Goal: Share content

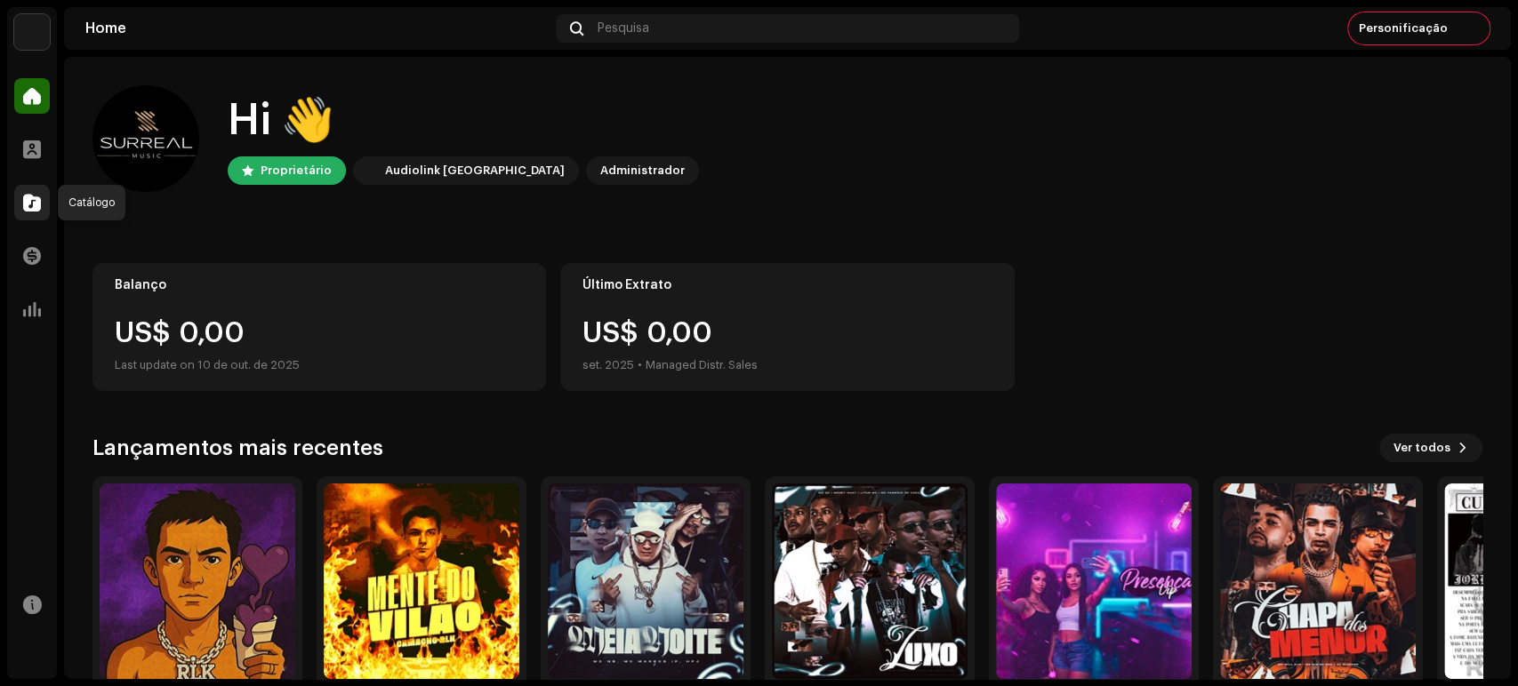
click at [33, 192] on div at bounding box center [32, 203] width 36 height 36
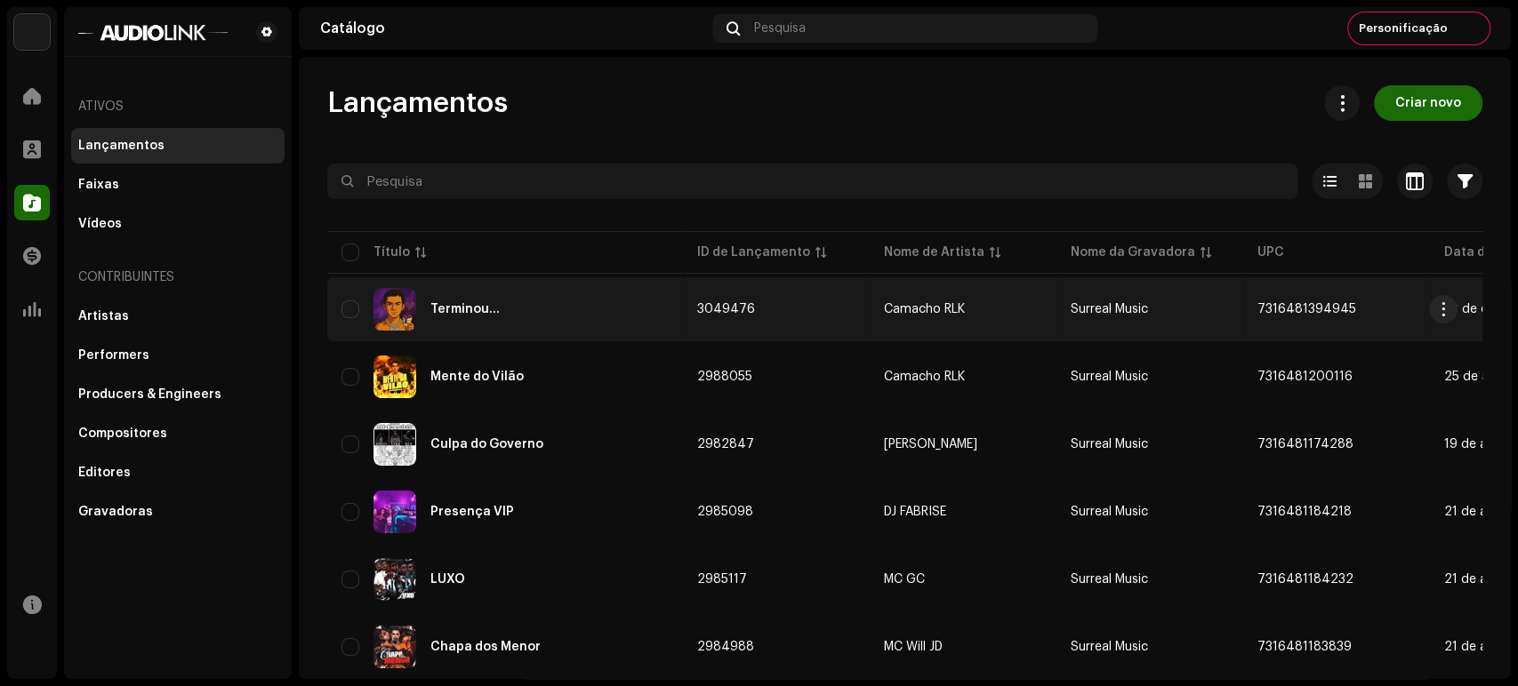
click at [523, 288] on div "Terminou..." at bounding box center [504, 309] width 327 height 43
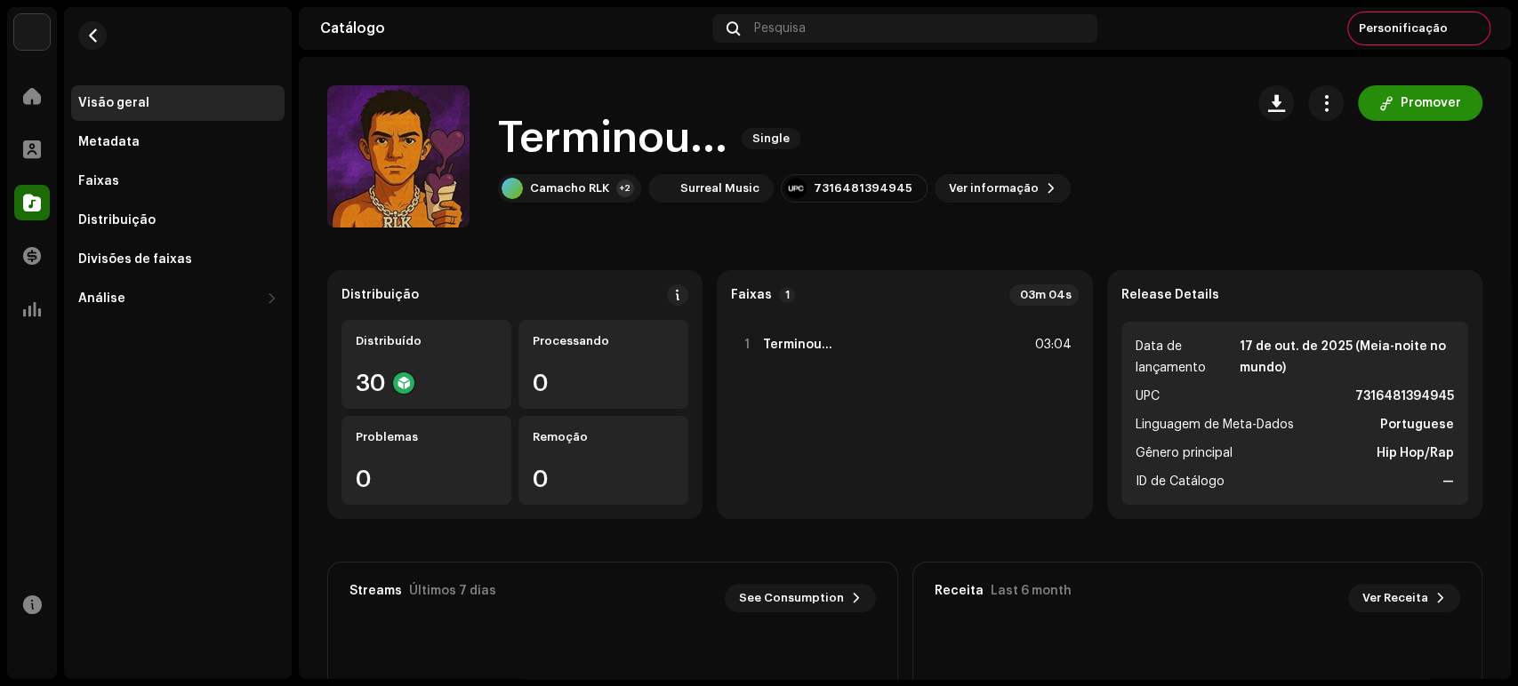
drag, startPoint x: 1412, startPoint y: 126, endPoint x: 1412, endPoint y: 92, distance: 34.7
click at [1412, 92] on div "Promover" at bounding box center [1370, 156] width 224 height 142
click at [1412, 92] on span "Promover" at bounding box center [1430, 103] width 60 height 36
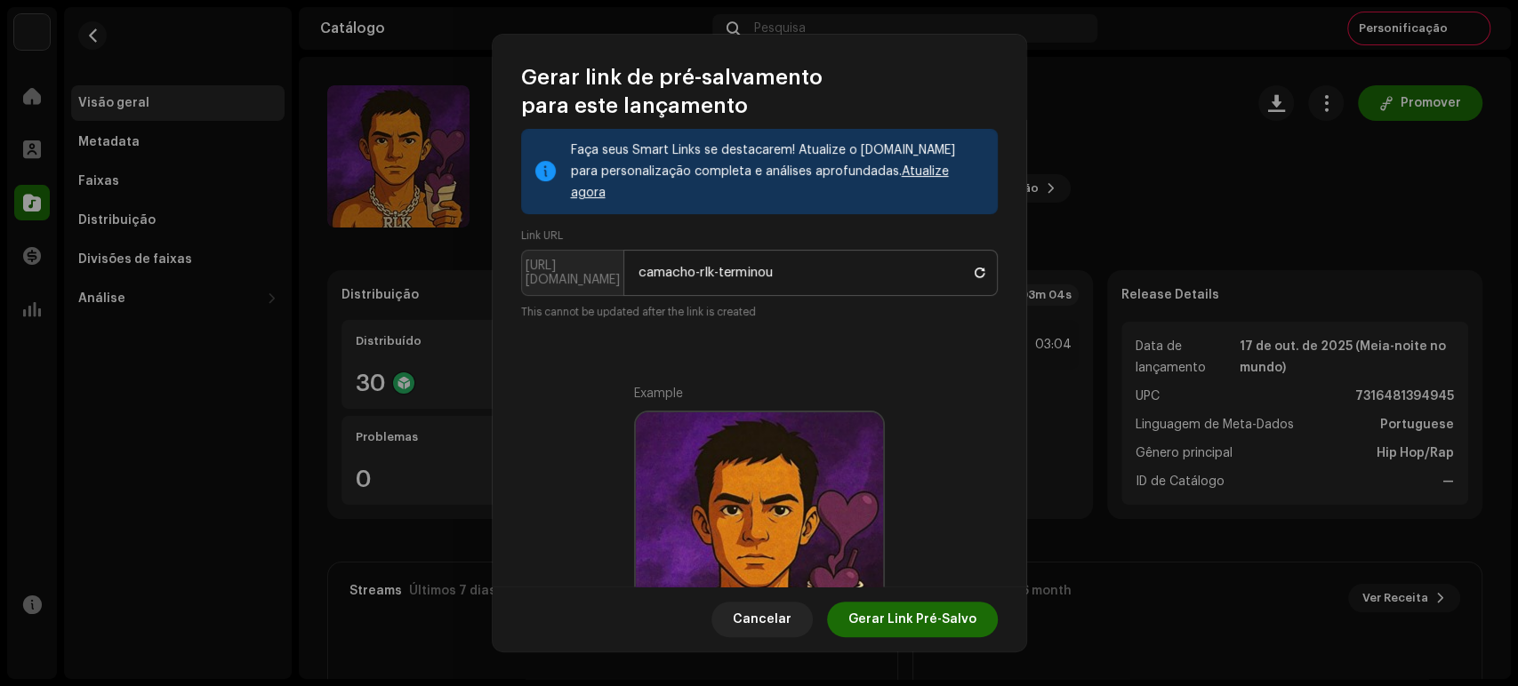
scroll to position [149, 0]
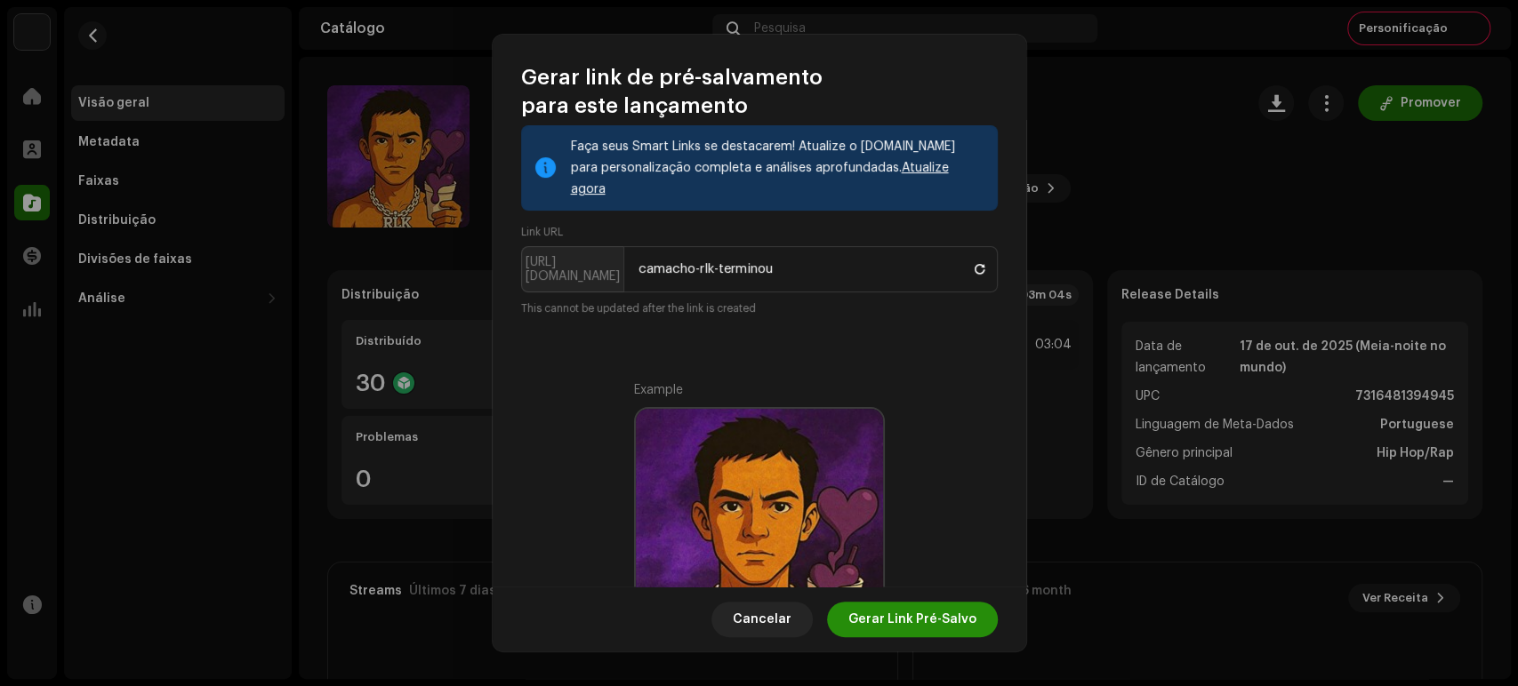
click at [863, 606] on span "Gerar Link Pré-Salvo" at bounding box center [912, 620] width 128 height 36
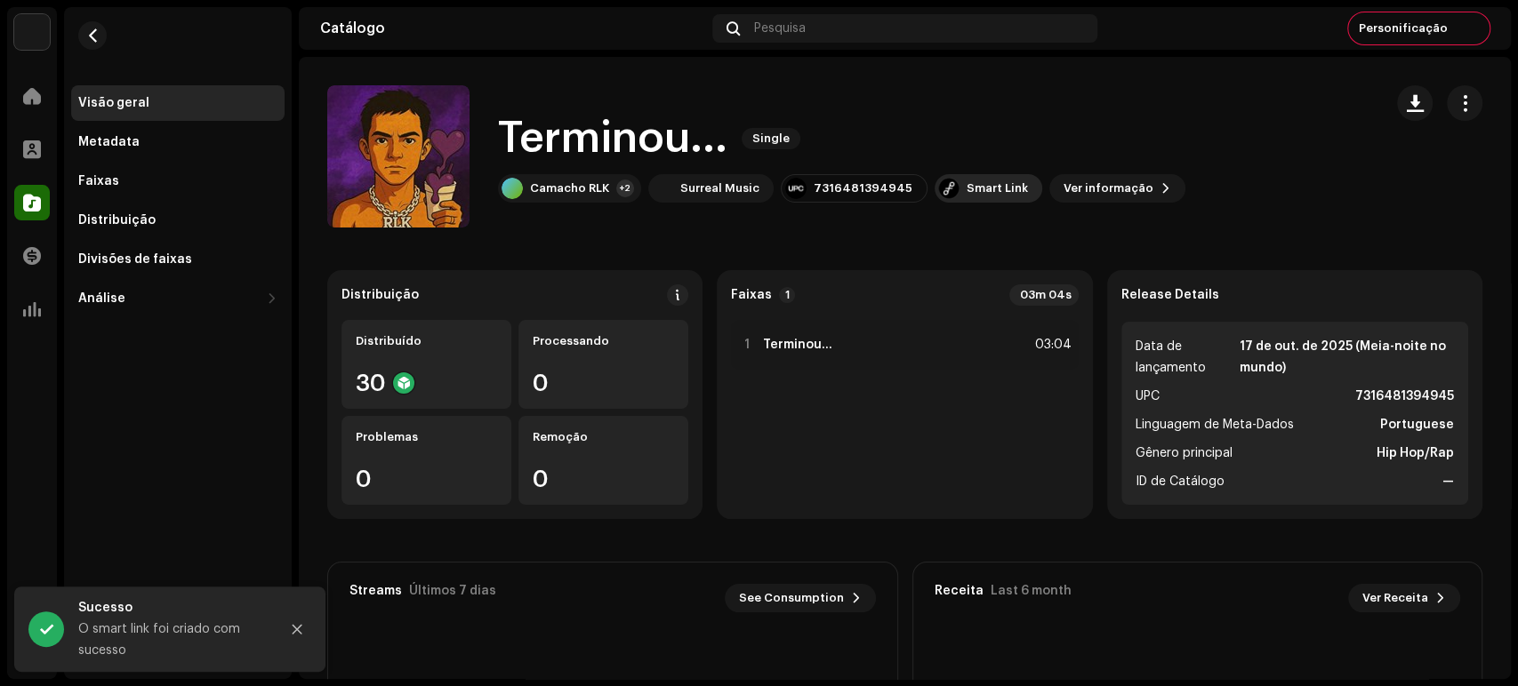
click at [966, 188] on div "Smart Link" at bounding box center [996, 188] width 61 height 14
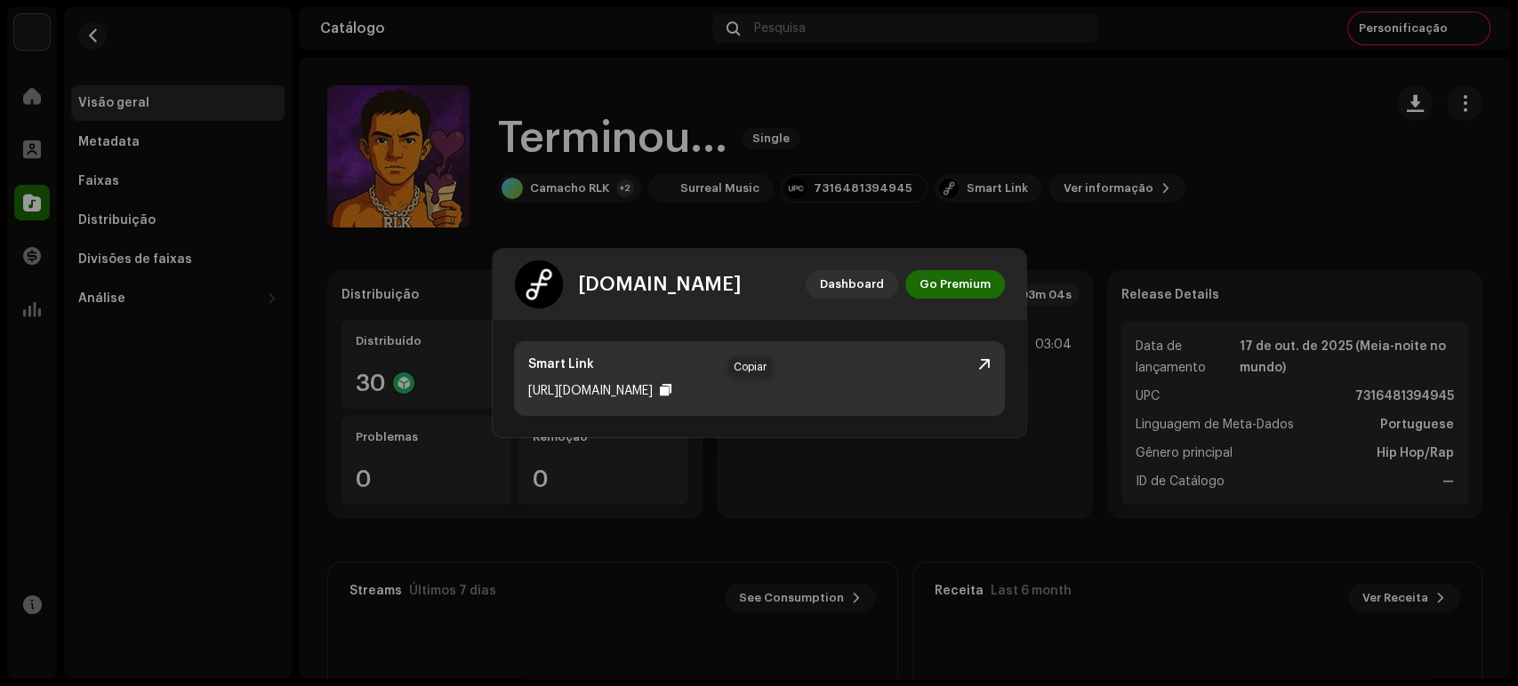
click at [671, 385] on div at bounding box center [666, 390] width 12 height 14
